Goal: Navigation & Orientation: Find specific page/section

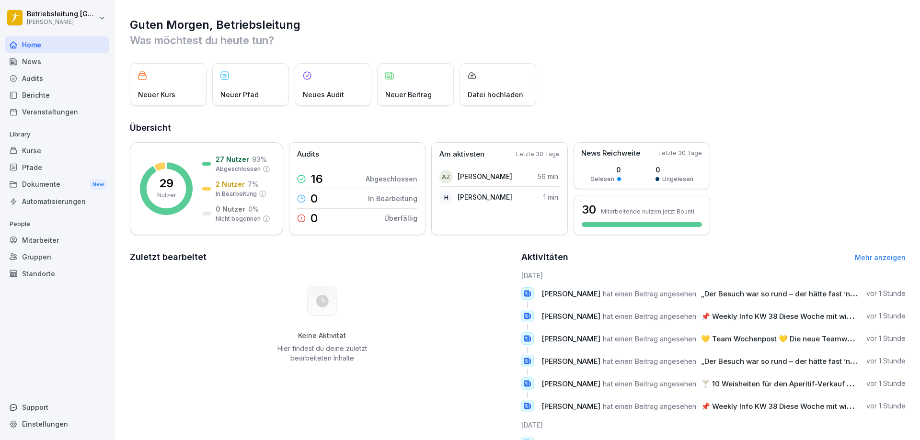
click at [62, 59] on div "News" at bounding box center [57, 61] width 104 height 17
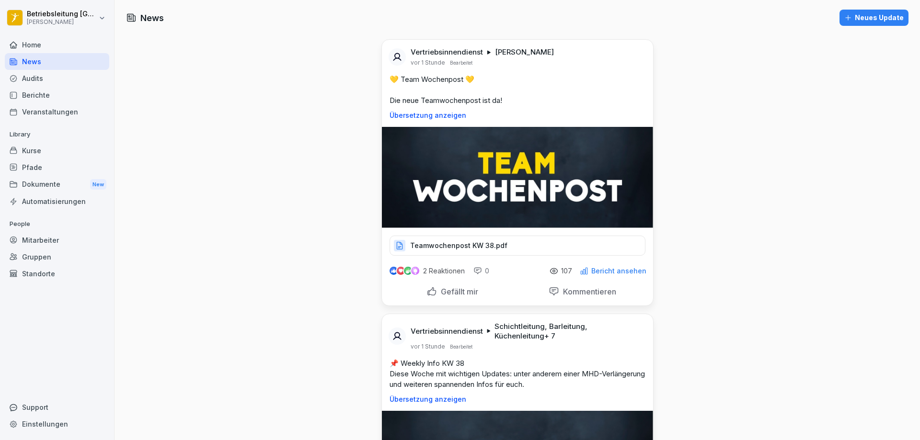
click at [51, 80] on div "Audits" at bounding box center [57, 78] width 104 height 17
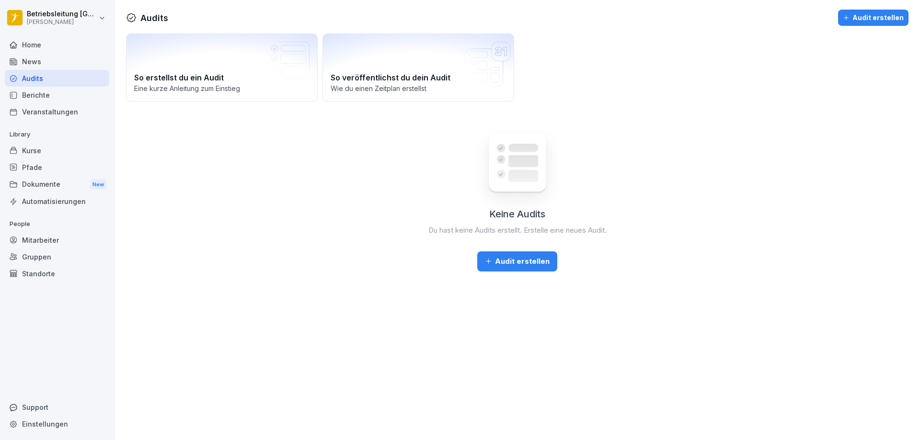
click at [49, 94] on div "Berichte" at bounding box center [57, 95] width 104 height 17
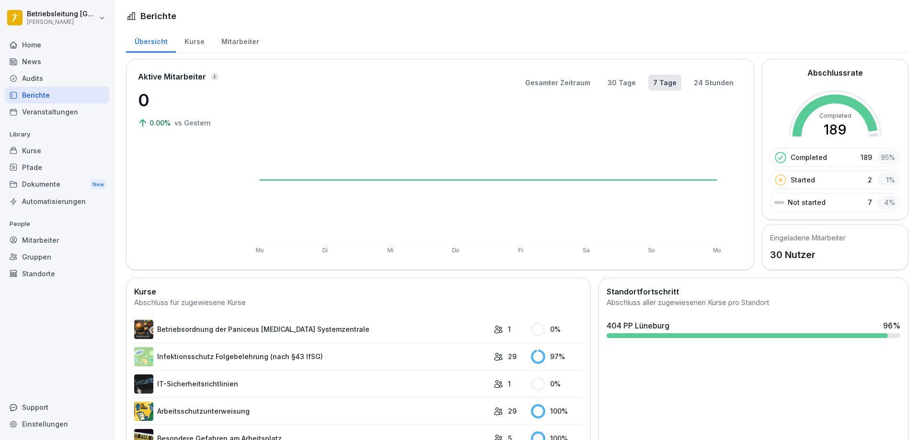
click at [73, 49] on div "Home" at bounding box center [57, 44] width 104 height 17
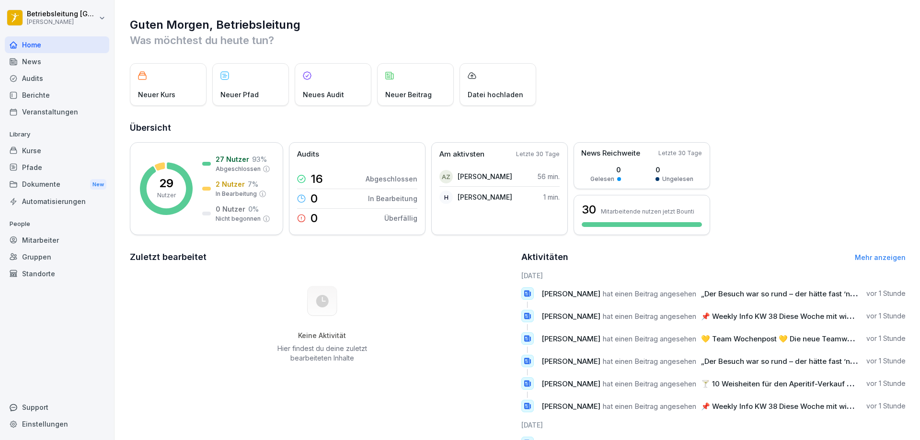
click at [52, 91] on div "Berichte" at bounding box center [57, 95] width 104 height 17
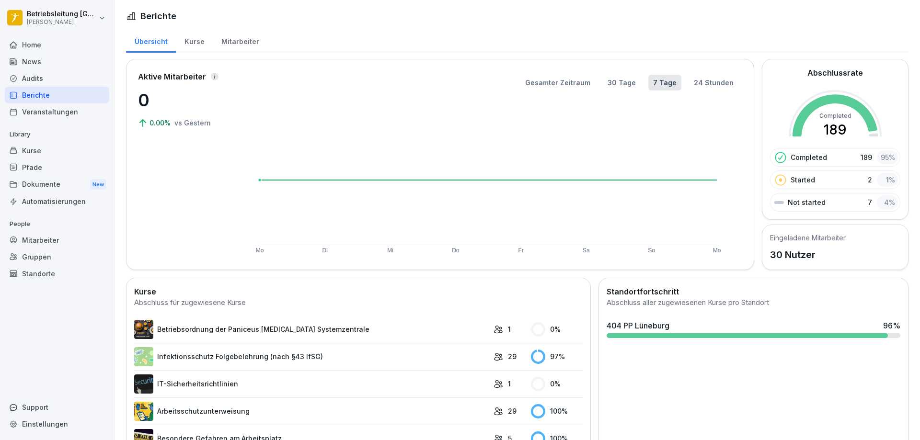
scroll to position [48, 0]
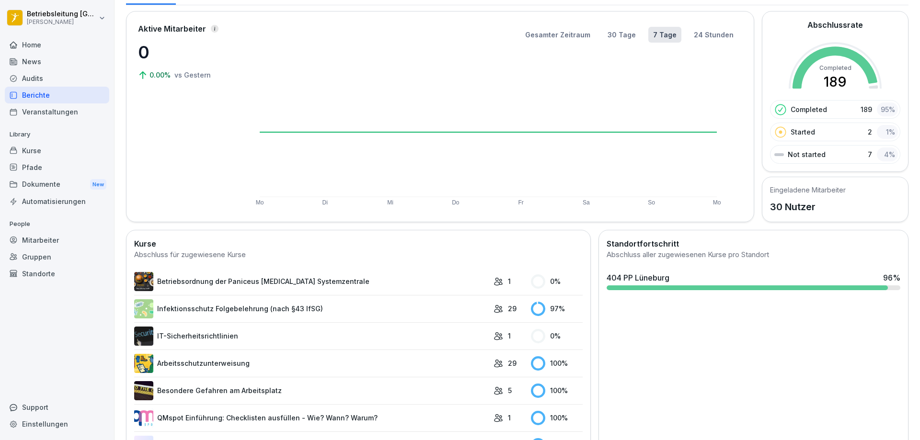
click at [83, 238] on div "Mitarbeiter" at bounding box center [57, 240] width 104 height 17
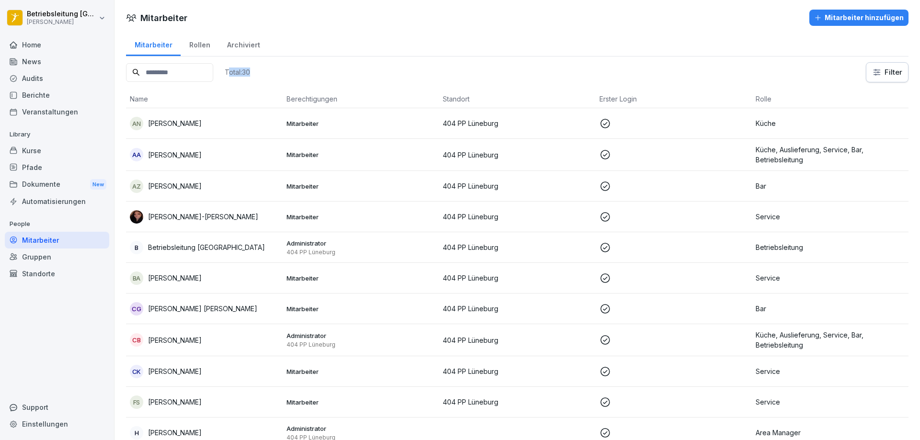
drag, startPoint x: 251, startPoint y: 71, endPoint x: 283, endPoint y: 72, distance: 31.6
click at [283, 72] on div "Total: 30 Filter" at bounding box center [517, 72] width 782 height 20
click at [65, 93] on div "Berichte" at bounding box center [57, 95] width 104 height 17
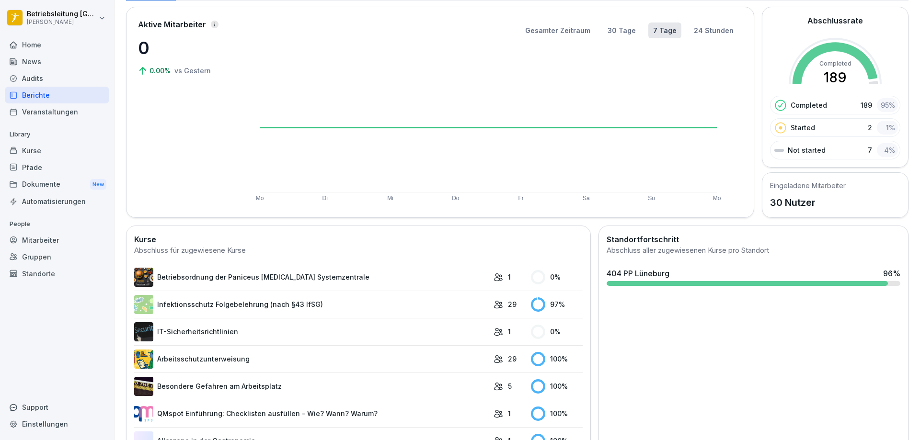
scroll to position [144, 0]
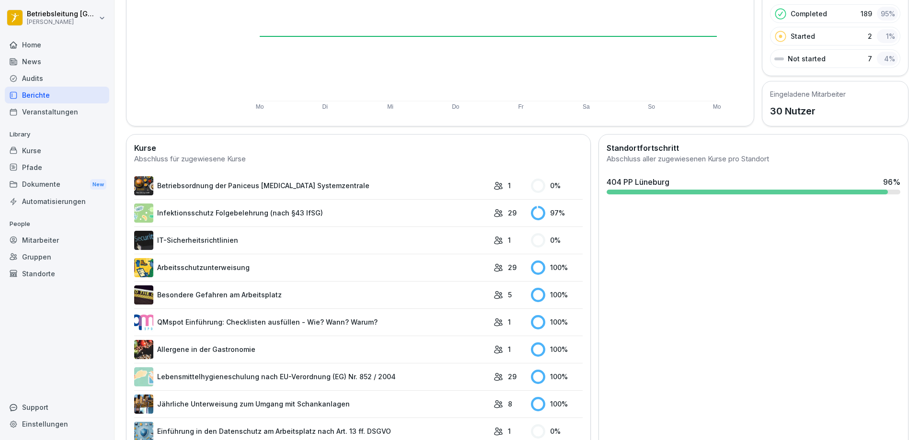
click at [457, 217] on link "Infektionsschutz Folgebelehrung (nach §43 IfSG)" at bounding box center [311, 213] width 354 height 19
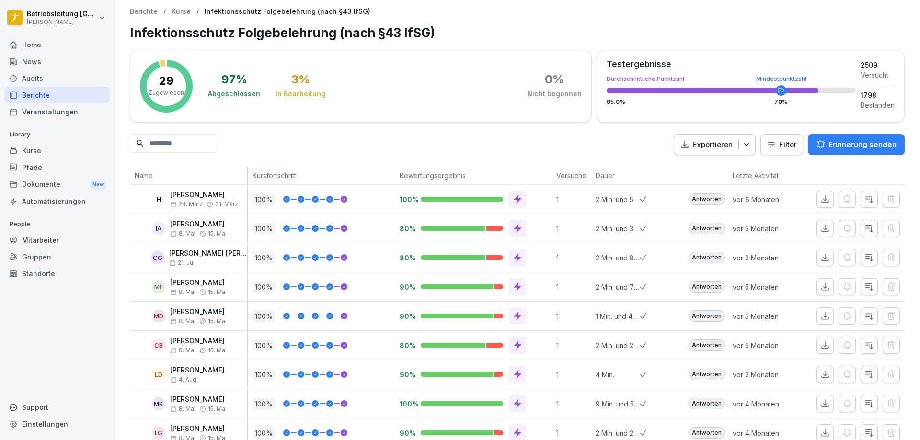
click at [66, 109] on div "Veranstaltungen" at bounding box center [57, 111] width 104 height 17
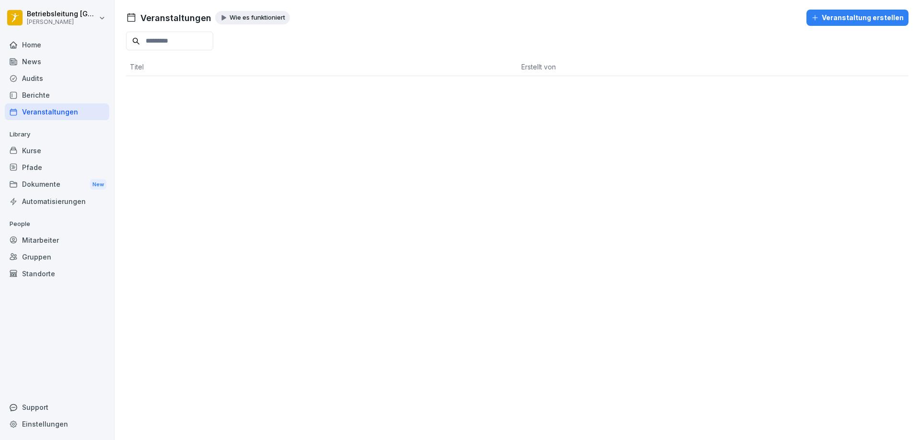
click at [69, 76] on div "Audits" at bounding box center [57, 78] width 104 height 17
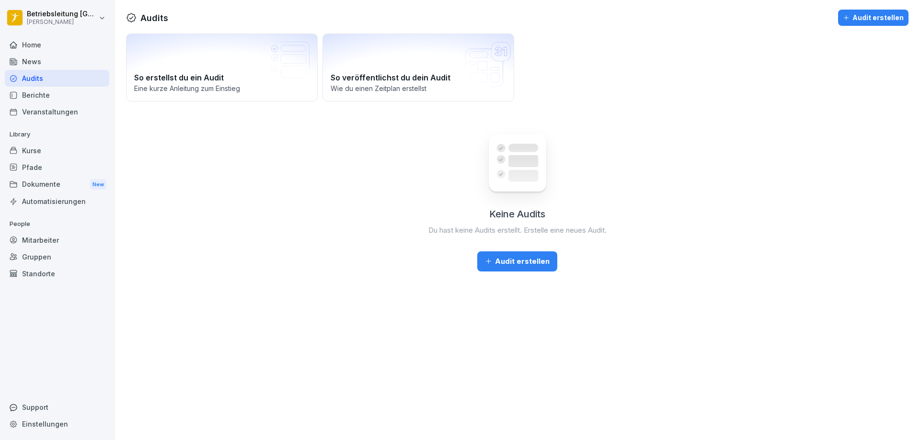
click at [55, 60] on div "News" at bounding box center [57, 61] width 104 height 17
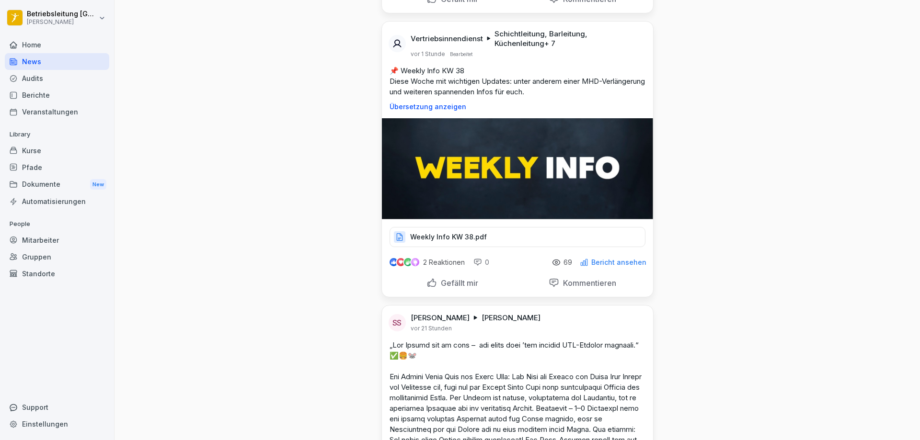
scroll to position [287, 0]
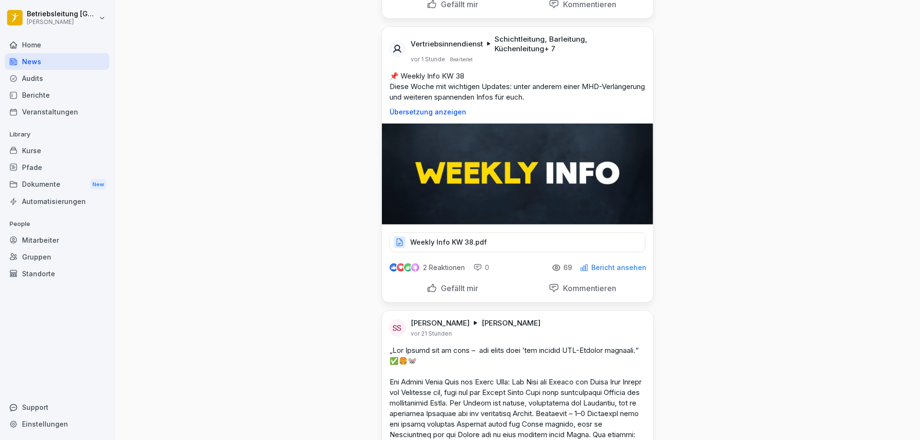
click at [465, 245] on p "Weekly Info KW 38.pdf" at bounding box center [448, 243] width 77 height 10
